Goal: Task Accomplishment & Management: Use online tool/utility

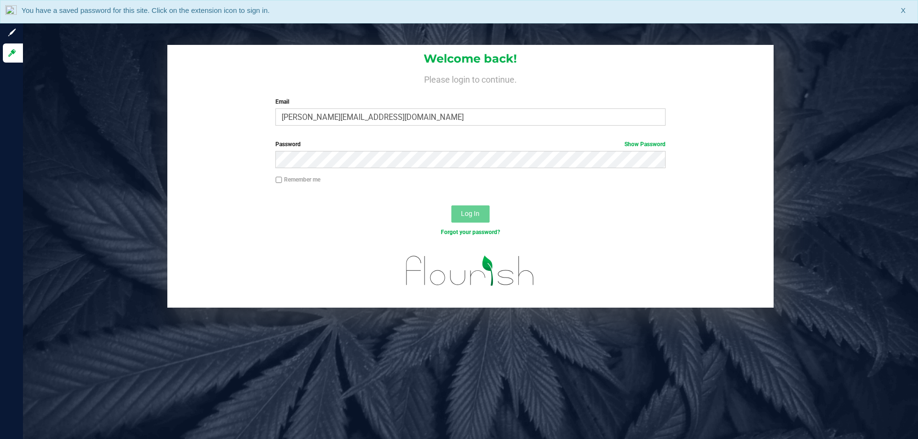
type input "[PERSON_NAME][EMAIL_ADDRESS][DOMAIN_NAME]"
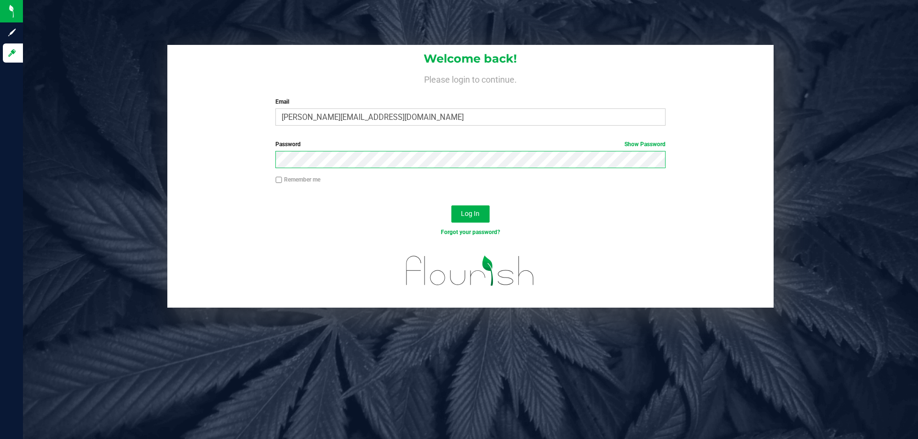
click at [451, 206] on button "Log In" at bounding box center [470, 214] width 38 height 17
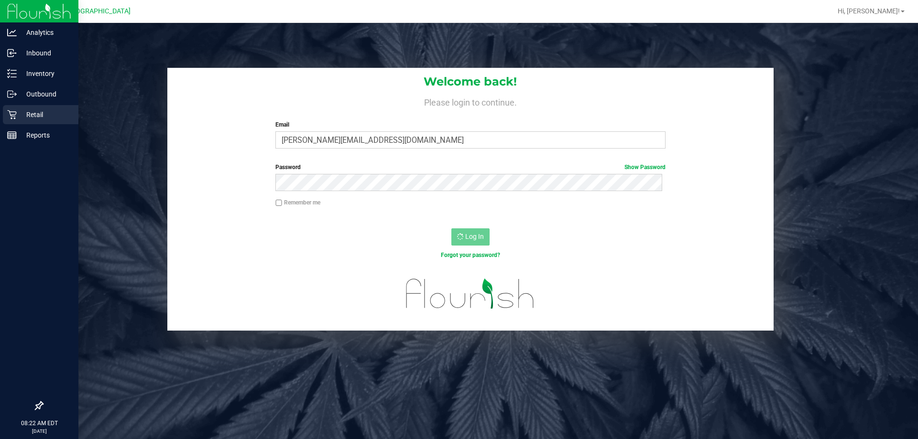
click at [31, 122] on div "Retail" at bounding box center [41, 114] width 76 height 19
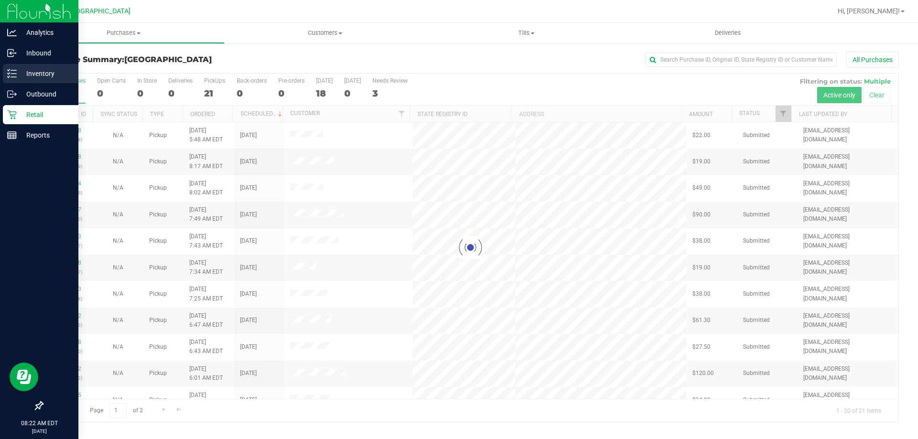
click at [26, 73] on p "Inventory" at bounding box center [45, 73] width 57 height 11
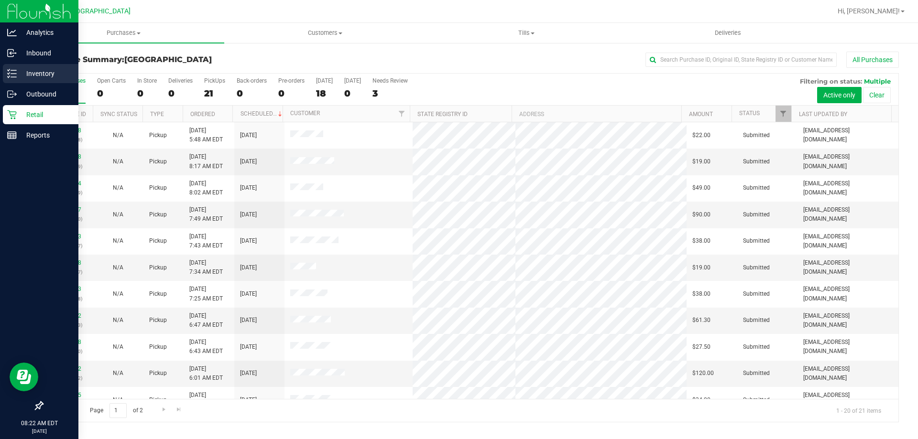
click at [23, 74] on p "Inventory" at bounding box center [45, 73] width 57 height 11
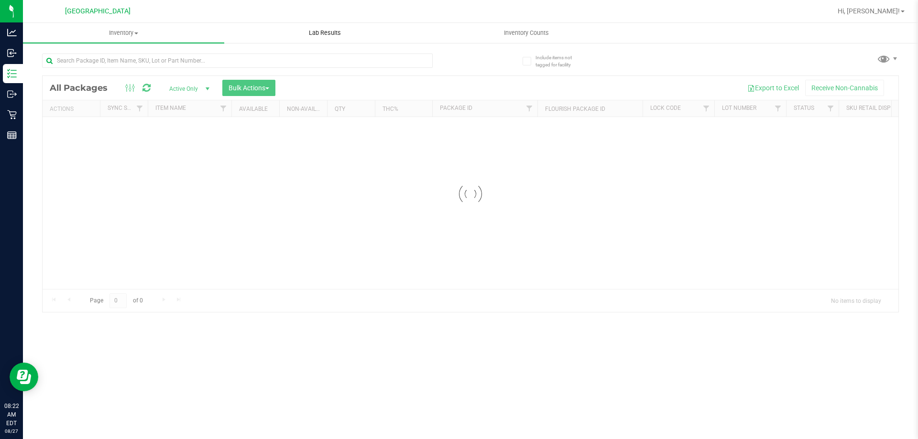
click at [328, 33] on span "Lab Results" at bounding box center [325, 33] width 58 height 9
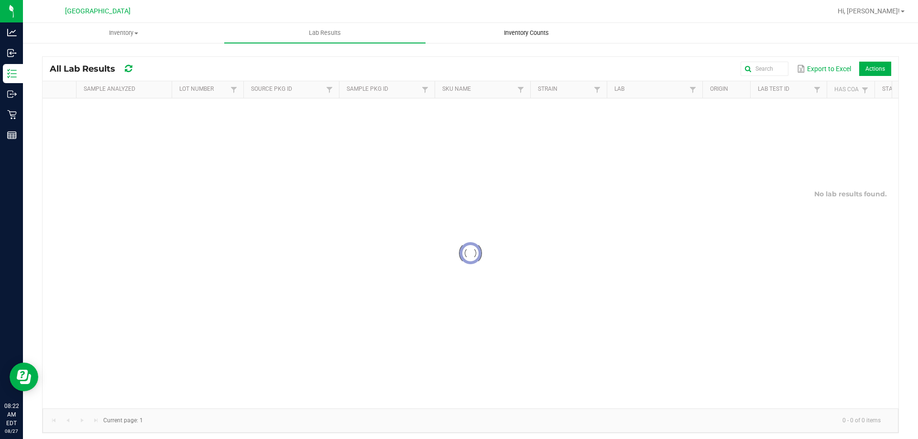
click at [509, 33] on span "Inventory Counts" at bounding box center [526, 33] width 71 height 9
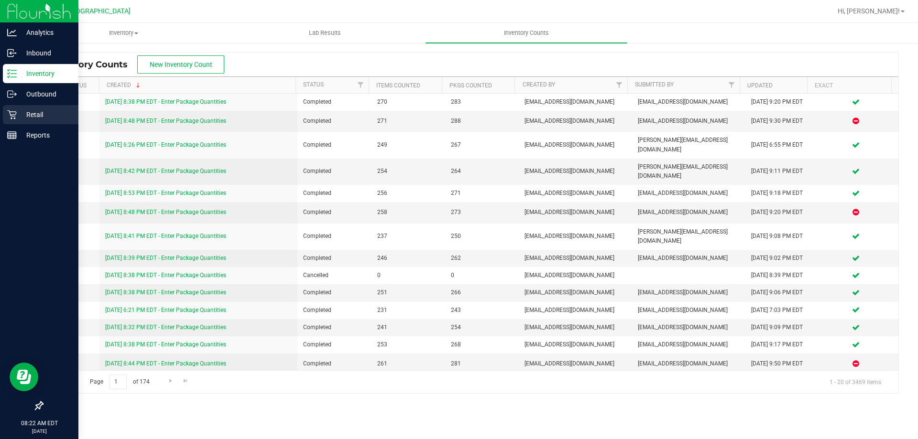
click at [30, 116] on p "Retail" at bounding box center [45, 114] width 57 height 11
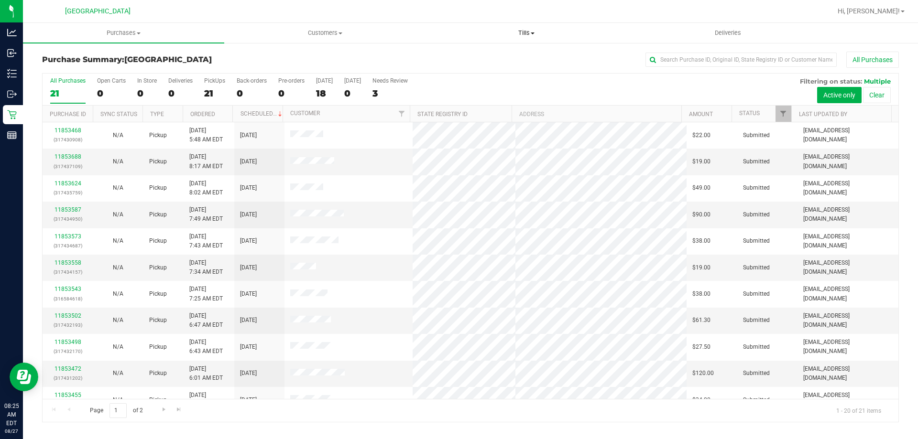
click at [537, 42] on uib-tab-heading "Tills Manage tills Reconcile e-payments" at bounding box center [526, 32] width 200 height 19
click at [456, 59] on span "Manage tills" at bounding box center [457, 58] width 65 height 8
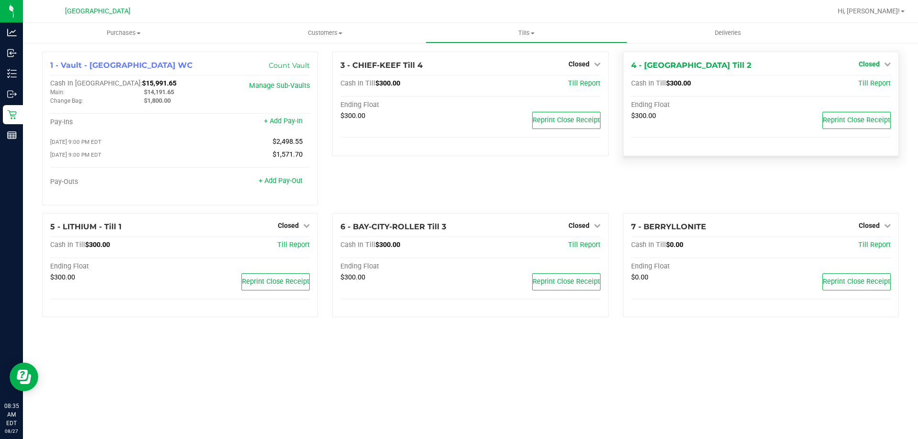
click at [887, 63] on icon at bounding box center [887, 64] width 7 height 7
click at [866, 87] on link "Open Till" at bounding box center [868, 84] width 25 height 8
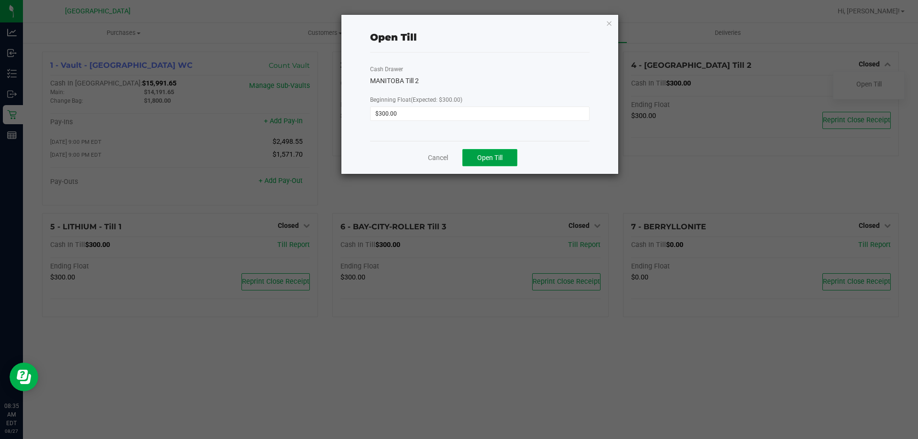
click at [483, 161] on span "Open Till" at bounding box center [489, 158] width 25 height 8
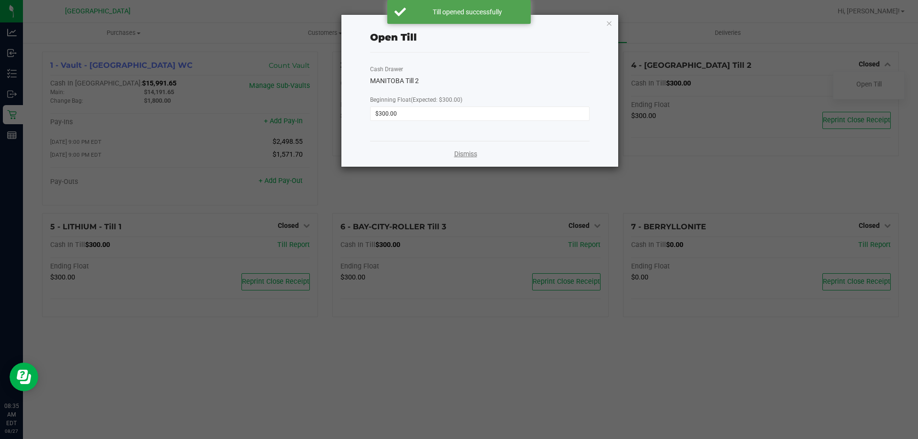
click at [465, 152] on link "Dismiss" at bounding box center [465, 154] width 23 height 10
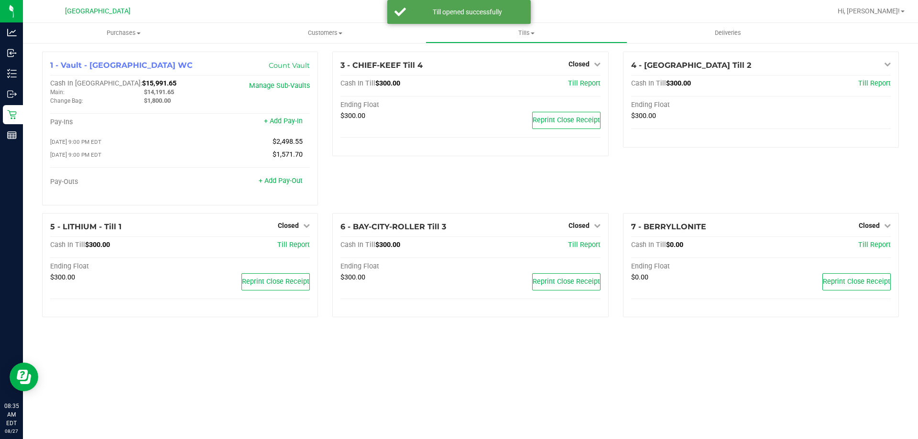
click at [579, 228] on span "Closed" at bounding box center [578, 226] width 21 height 8
click at [572, 249] on link "Open Till" at bounding box center [578, 245] width 25 height 8
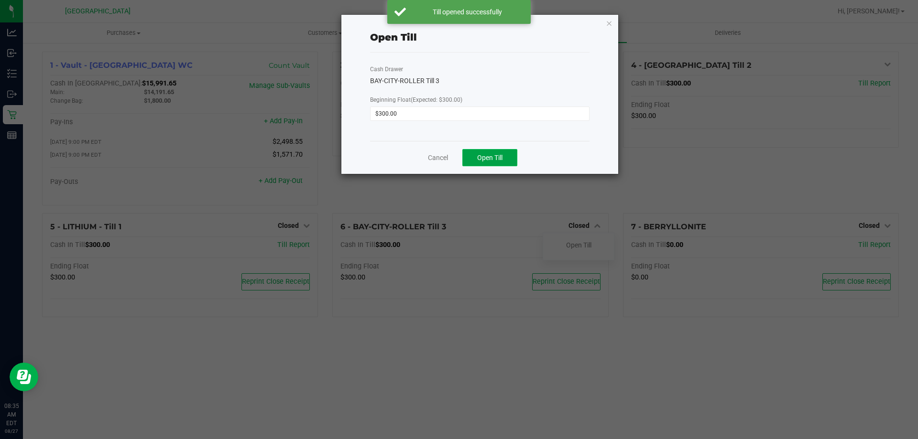
click at [471, 153] on button "Open Till" at bounding box center [489, 157] width 55 height 17
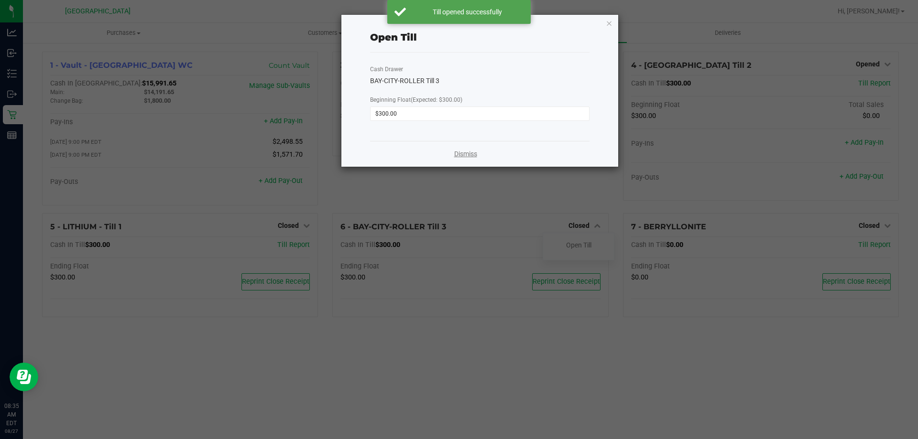
click at [470, 155] on link "Dismiss" at bounding box center [465, 154] width 23 height 10
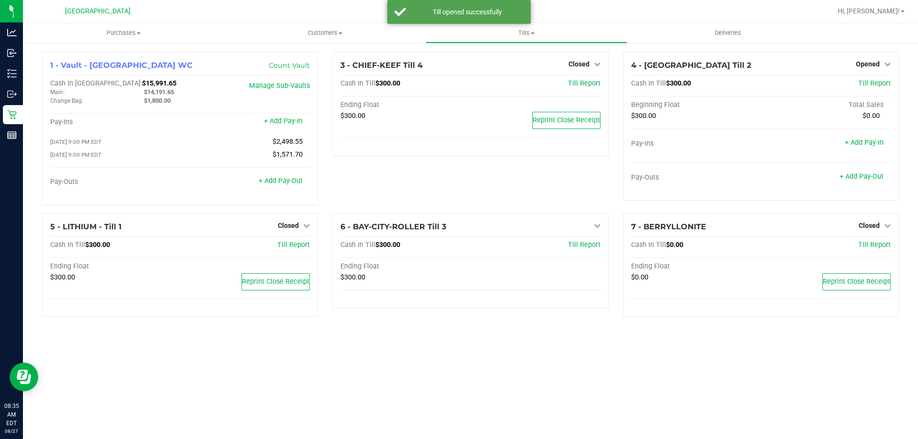
click at [585, 65] on span "Closed" at bounding box center [578, 64] width 21 height 8
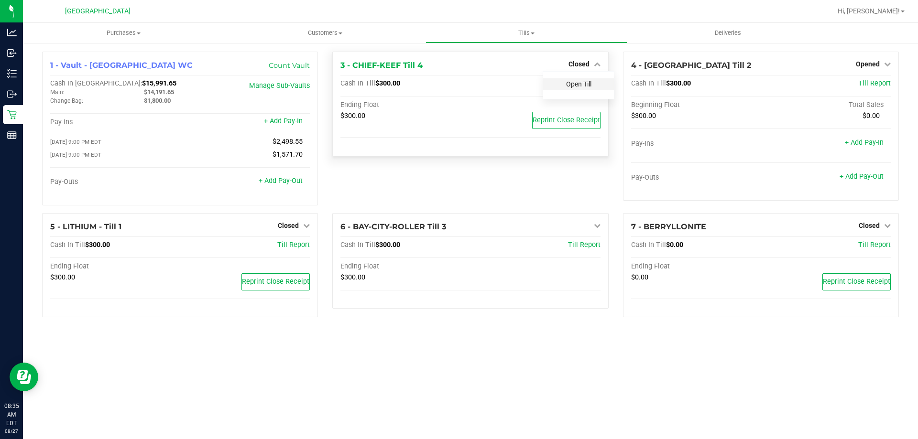
click at [581, 85] on link "Open Till" at bounding box center [578, 84] width 25 height 8
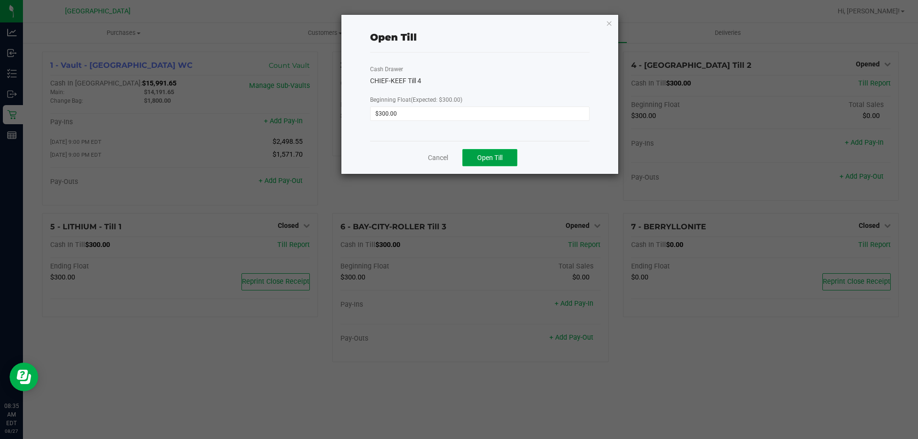
click at [495, 158] on span "Open Till" at bounding box center [489, 158] width 25 height 8
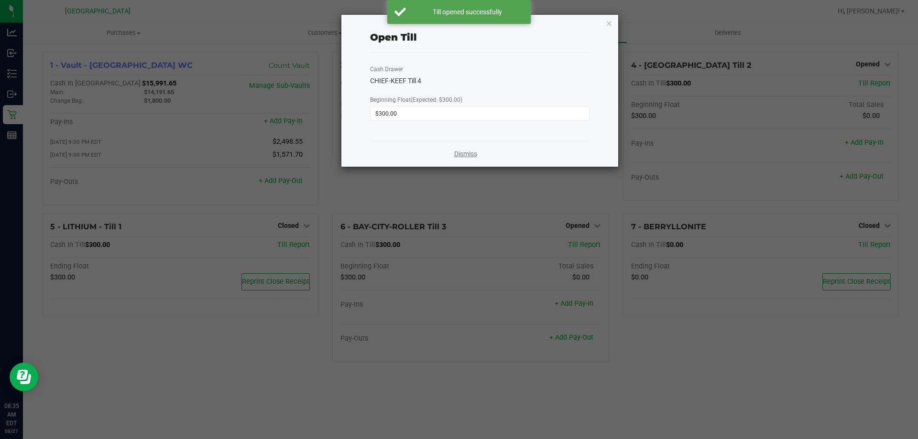
click at [469, 152] on link "Dismiss" at bounding box center [465, 154] width 23 height 10
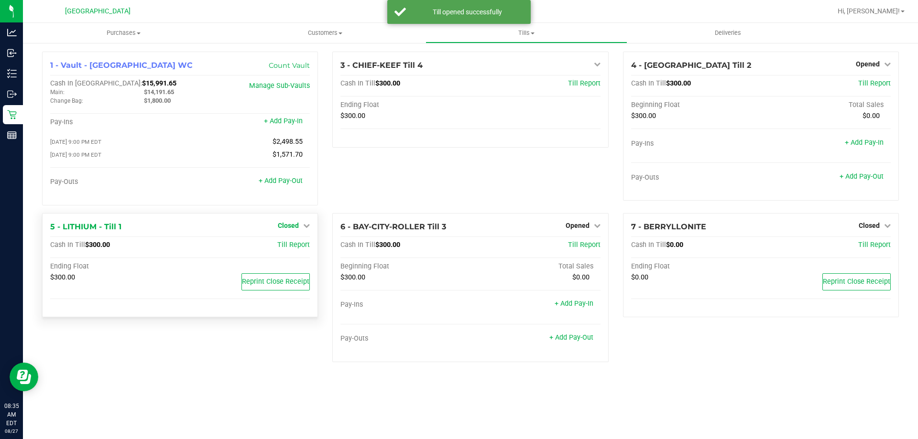
click at [297, 228] on span "Closed" at bounding box center [288, 226] width 21 height 8
click at [291, 249] on link "Open Till" at bounding box center [287, 245] width 25 height 8
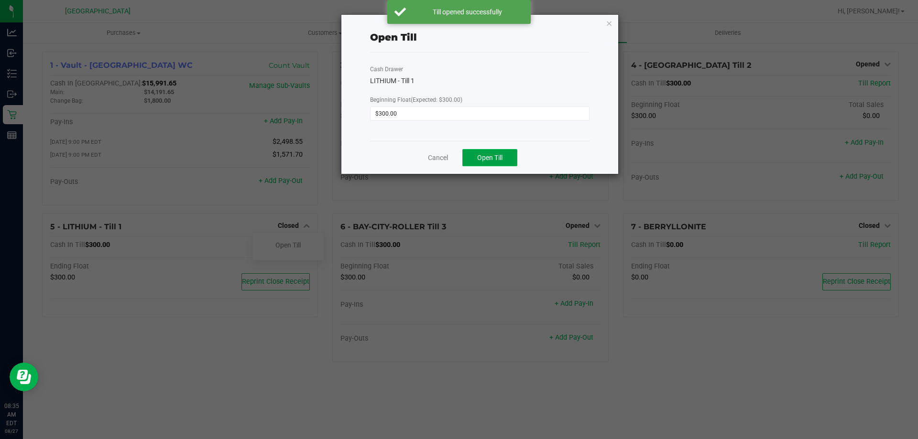
click at [497, 159] on span "Open Till" at bounding box center [489, 158] width 25 height 8
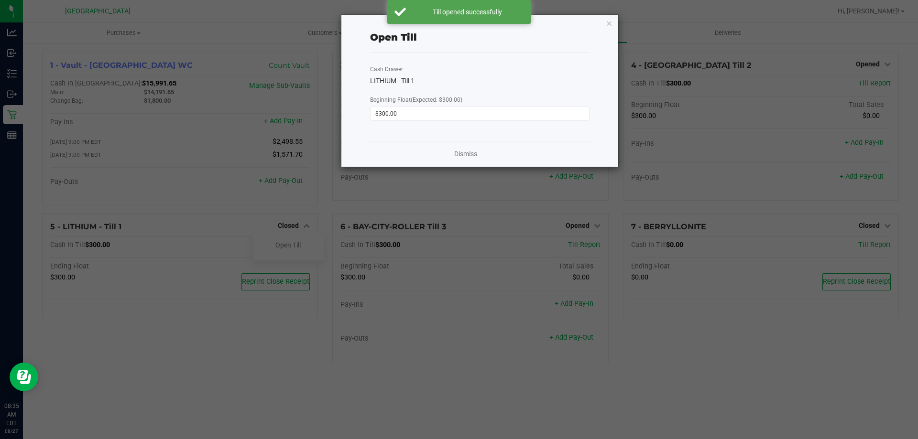
click at [11, 113] on ngb-modal-window "Open Till Cash Drawer LITHIUM - Till 1 Beginning Float (Expected: $300.00) $300…" at bounding box center [462, 219] width 925 height 439
click at [470, 155] on link "Dismiss" at bounding box center [465, 154] width 23 height 10
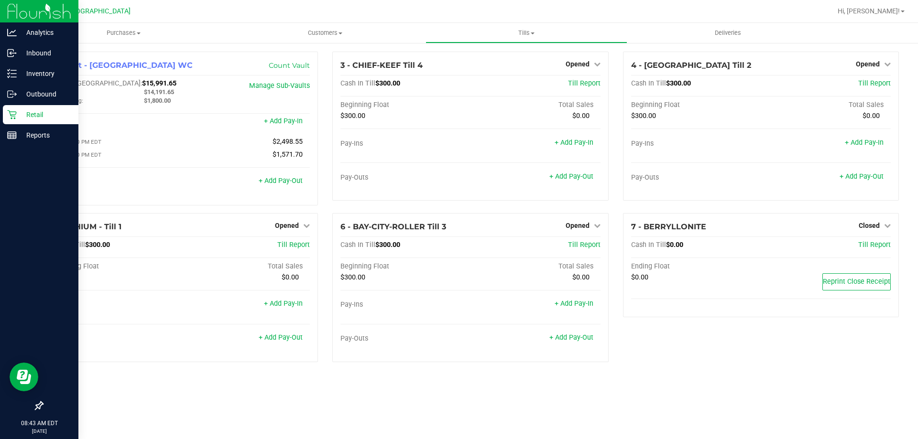
click at [15, 118] on icon at bounding box center [11, 114] width 9 height 9
